Goal: Answer question/provide support

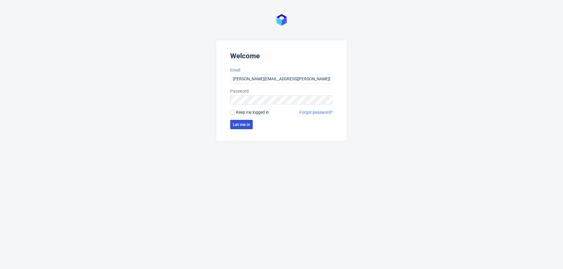
click at [237, 126] on span "Let me in" at bounding box center [241, 125] width 17 height 4
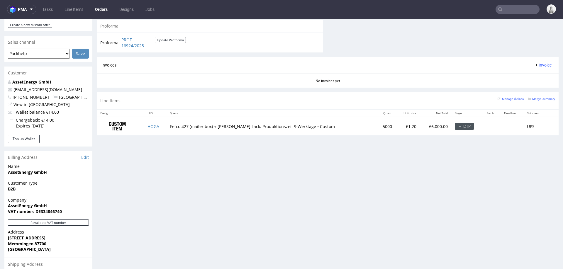
scroll to position [232, 0]
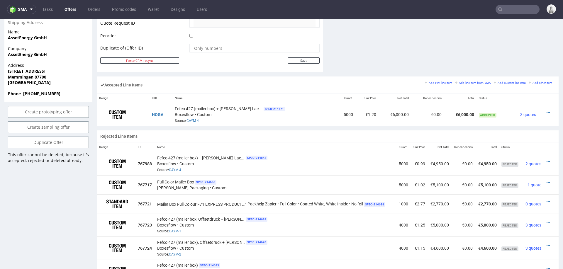
scroll to position [312, 0]
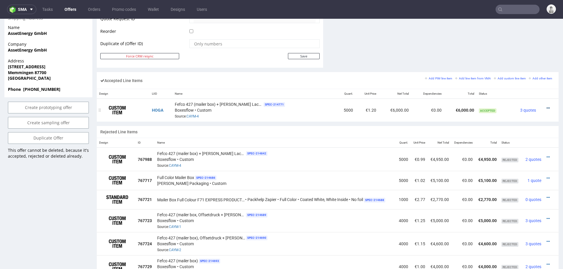
click at [546, 106] on icon at bounding box center [547, 108] width 3 height 4
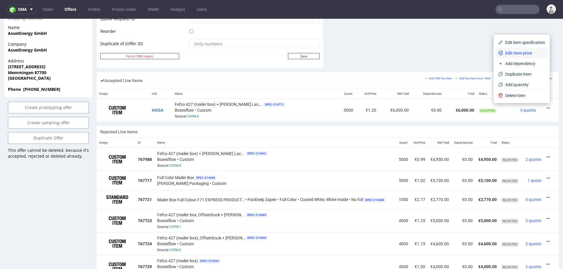
click at [509, 53] on span "Edit item price" at bounding box center [524, 53] width 42 height 6
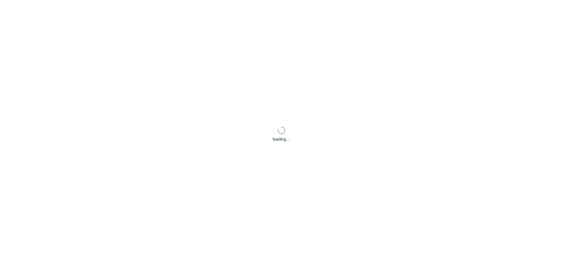
scroll to position [0, 0]
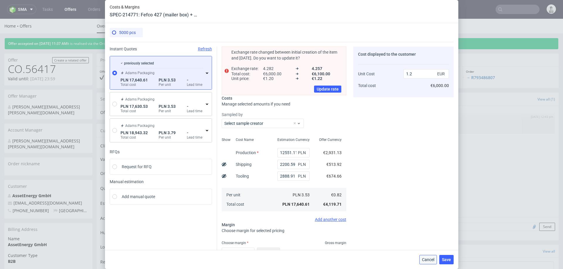
click at [426, 260] on span "Cancel" at bounding box center [428, 260] width 12 height 4
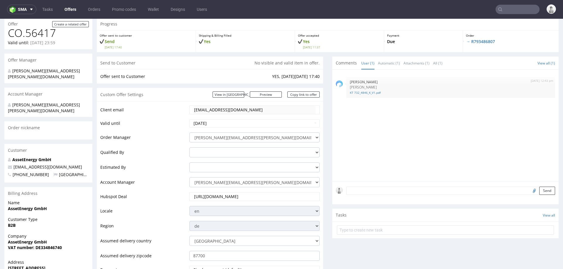
scroll to position [35, 0]
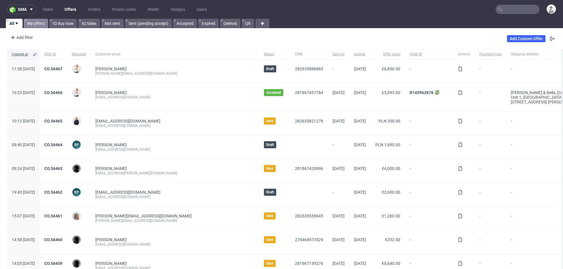
click at [42, 25] on link "My offers" at bounding box center [36, 23] width 24 height 9
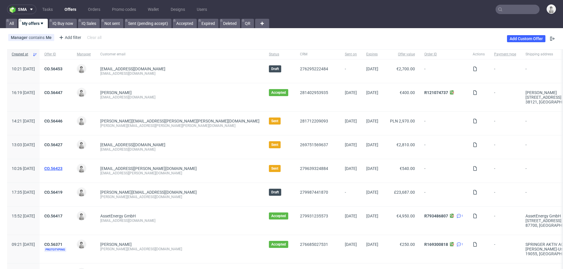
click at [62, 167] on link "CO.56423" at bounding box center [53, 168] width 18 height 5
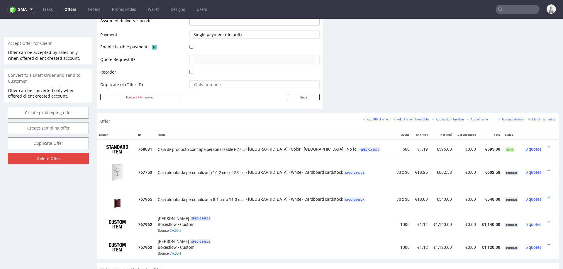
scroll to position [258, 0]
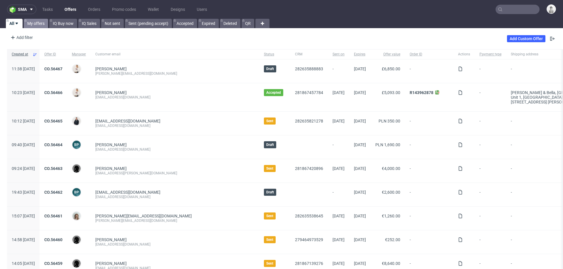
click at [36, 19] on link "My offers" at bounding box center [36, 23] width 24 height 9
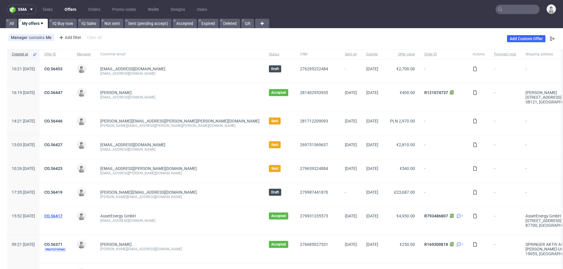
click at [62, 215] on link "CO.56417" at bounding box center [53, 216] width 18 height 5
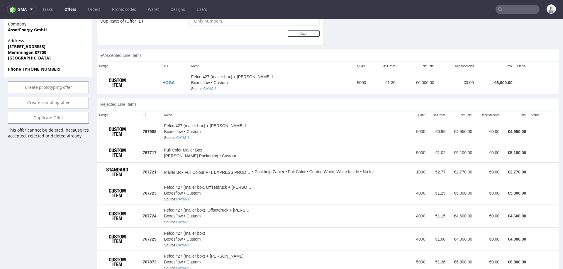
scroll to position [200, 0]
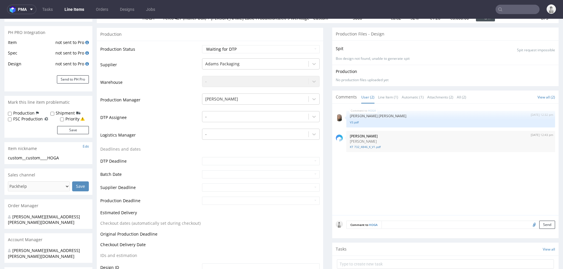
scroll to position [81, 0]
click at [406, 220] on textarea at bounding box center [468, 224] width 174 height 8
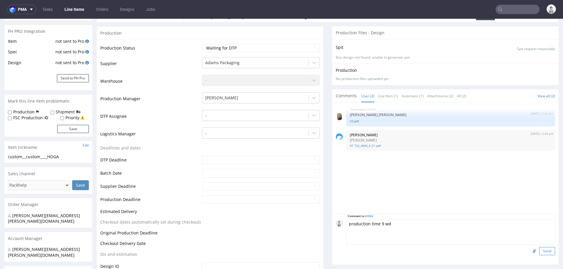
type textarea "production time 9 wd"
click at [541, 250] on button "Send" at bounding box center [547, 251] width 16 height 8
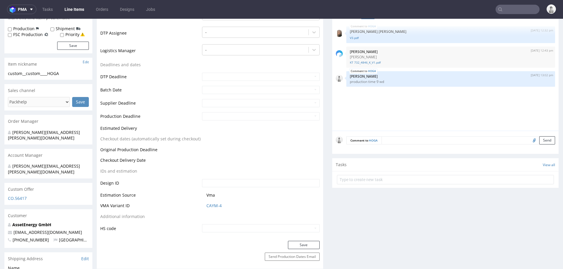
scroll to position [165, 0]
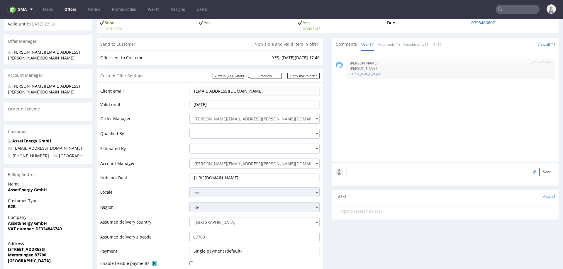
scroll to position [290, 0]
